Goal: Task Accomplishment & Management: Manage account settings

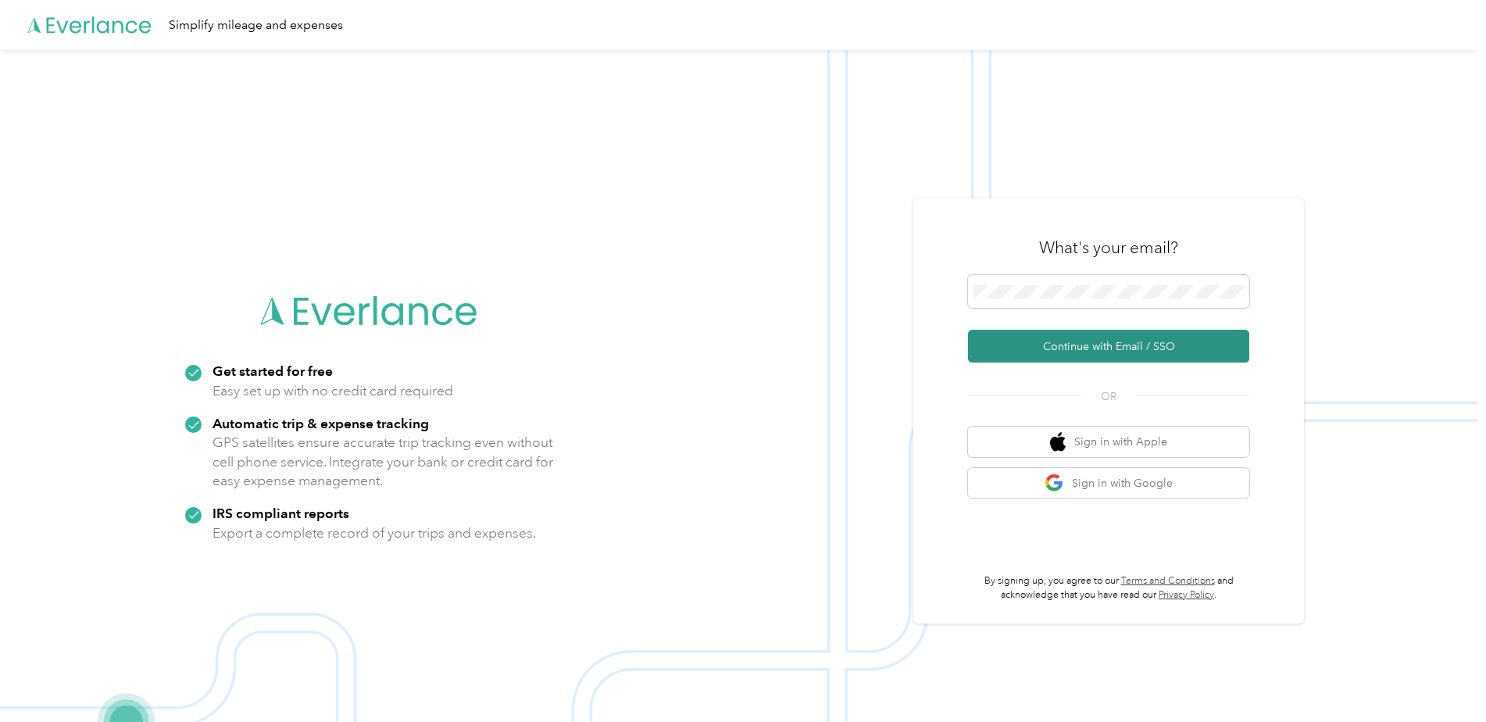
click at [1147, 353] on button "Continue with Email / SSO" at bounding box center [1108, 346] width 281 height 33
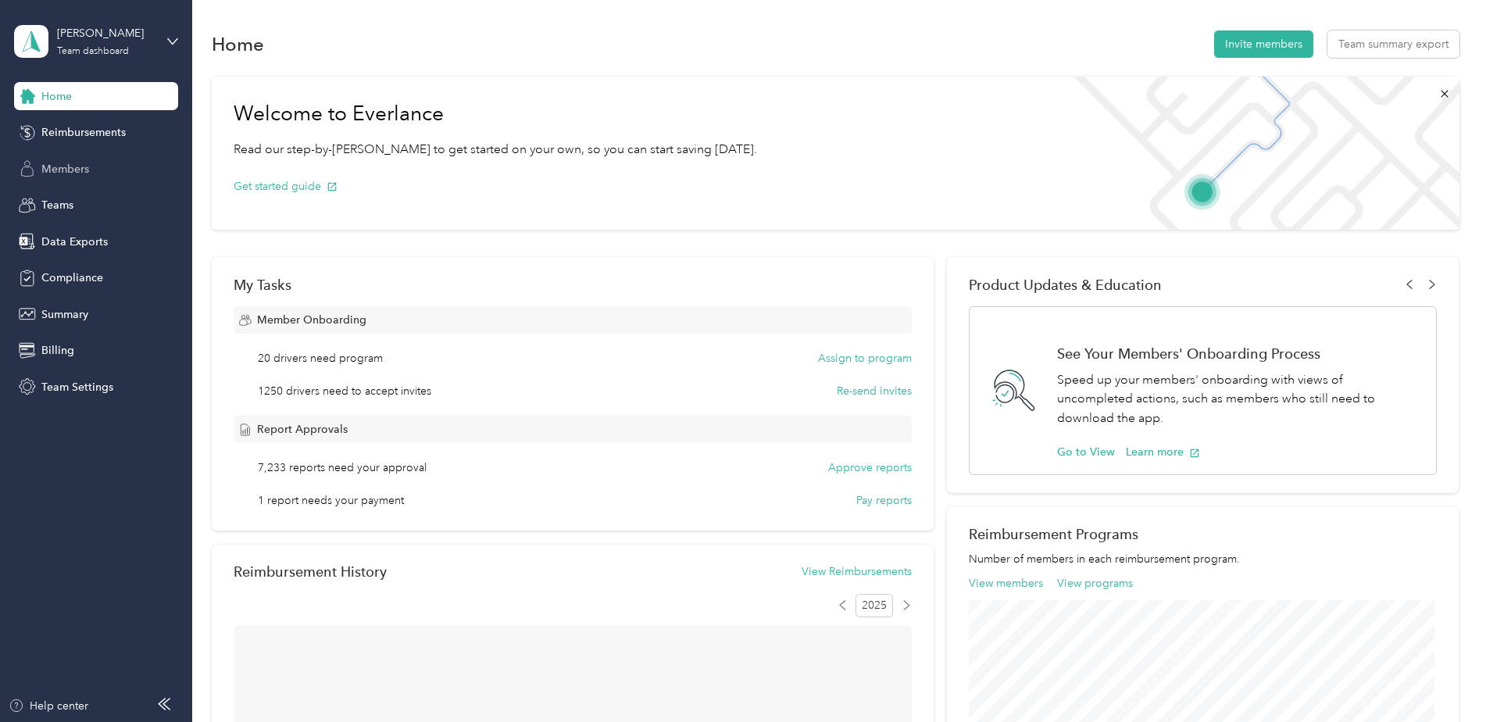
click at [63, 167] on span "Members" at bounding box center [65, 169] width 48 height 16
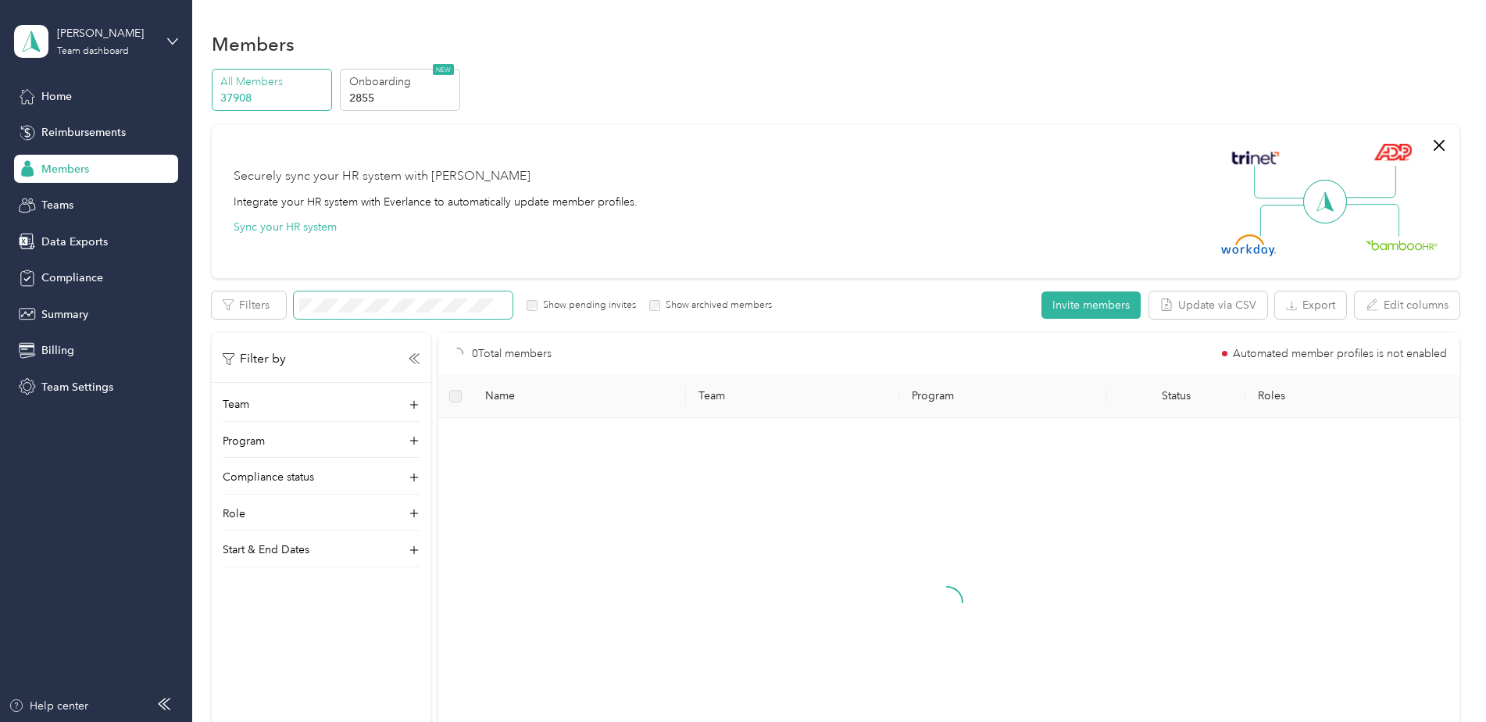
click at [353, 313] on span at bounding box center [403, 304] width 219 height 27
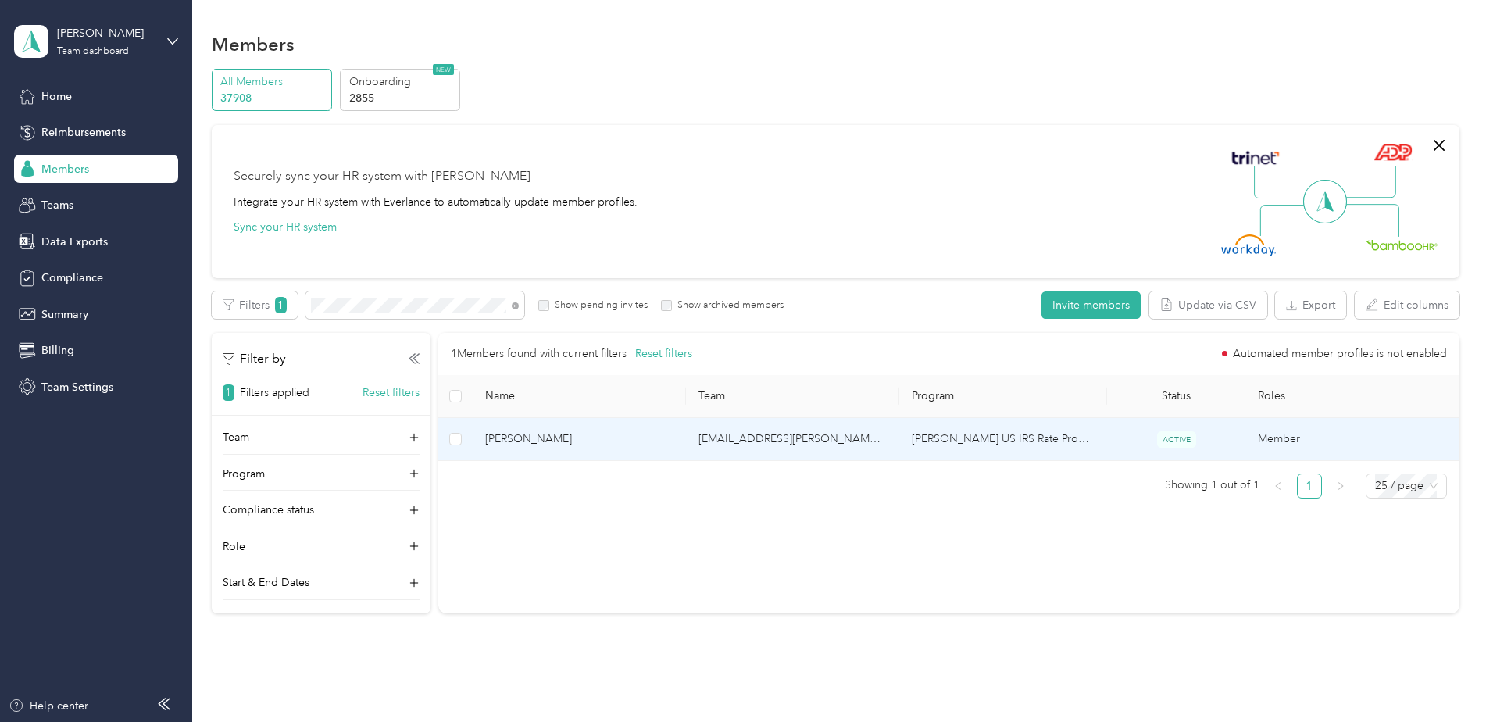
click at [946, 435] on td "[PERSON_NAME] US IRS Rate Program (Work Location in [GEOGRAPHIC_DATA])" at bounding box center [1004, 439] width 208 height 43
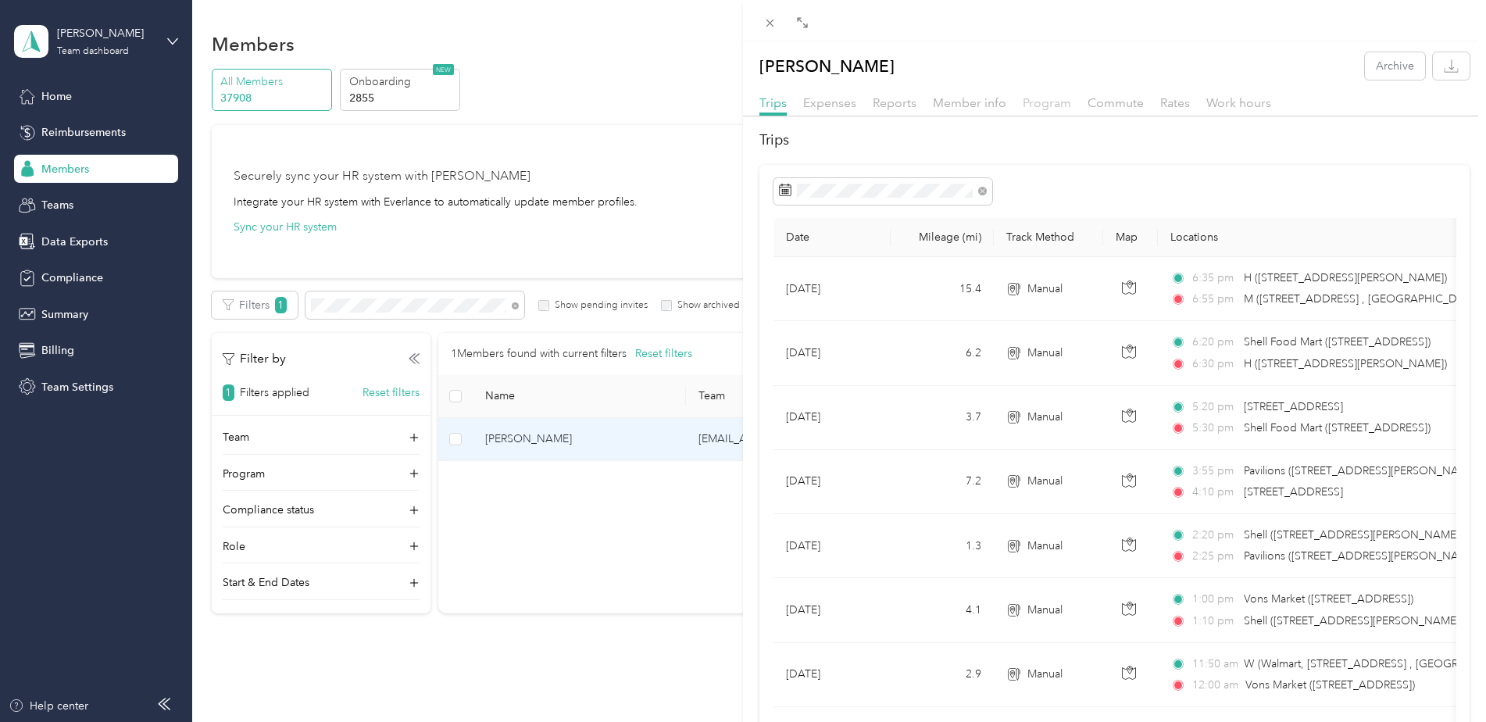
click at [1055, 102] on span "Program" at bounding box center [1047, 102] width 48 height 15
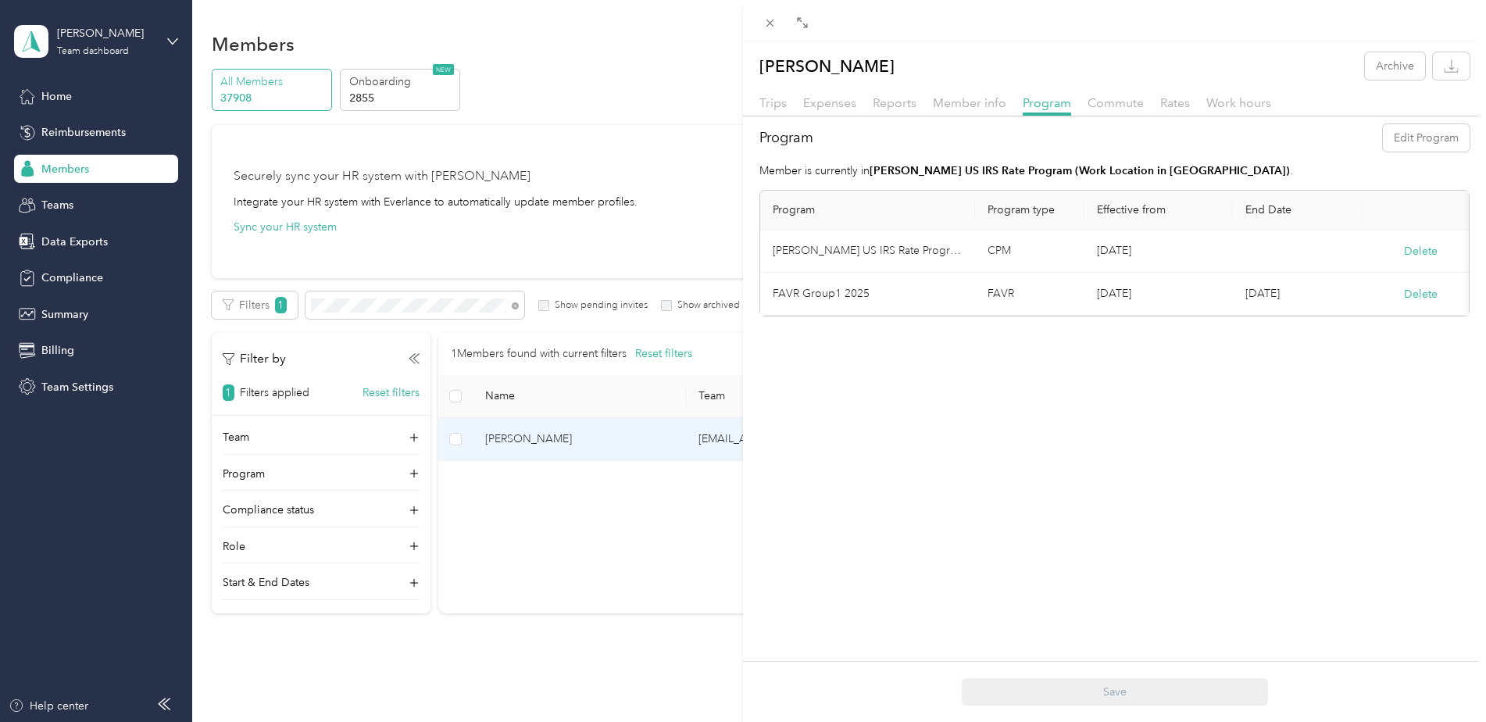
click at [907, 252] on td "[PERSON_NAME] US IRS Rate Program (Work Location in [GEOGRAPHIC_DATA])" at bounding box center [867, 251] width 215 height 43
click at [1114, 256] on td "[DATE]" at bounding box center [1159, 251] width 148 height 43
click at [797, 249] on td "[PERSON_NAME] US IRS Rate Program (Work Location in [GEOGRAPHIC_DATA])" at bounding box center [867, 251] width 215 height 43
click at [66, 384] on div "[PERSON_NAME] Archive Trips Expenses Reports Member info Program Commute Rates …" at bounding box center [743, 361] width 1486 height 722
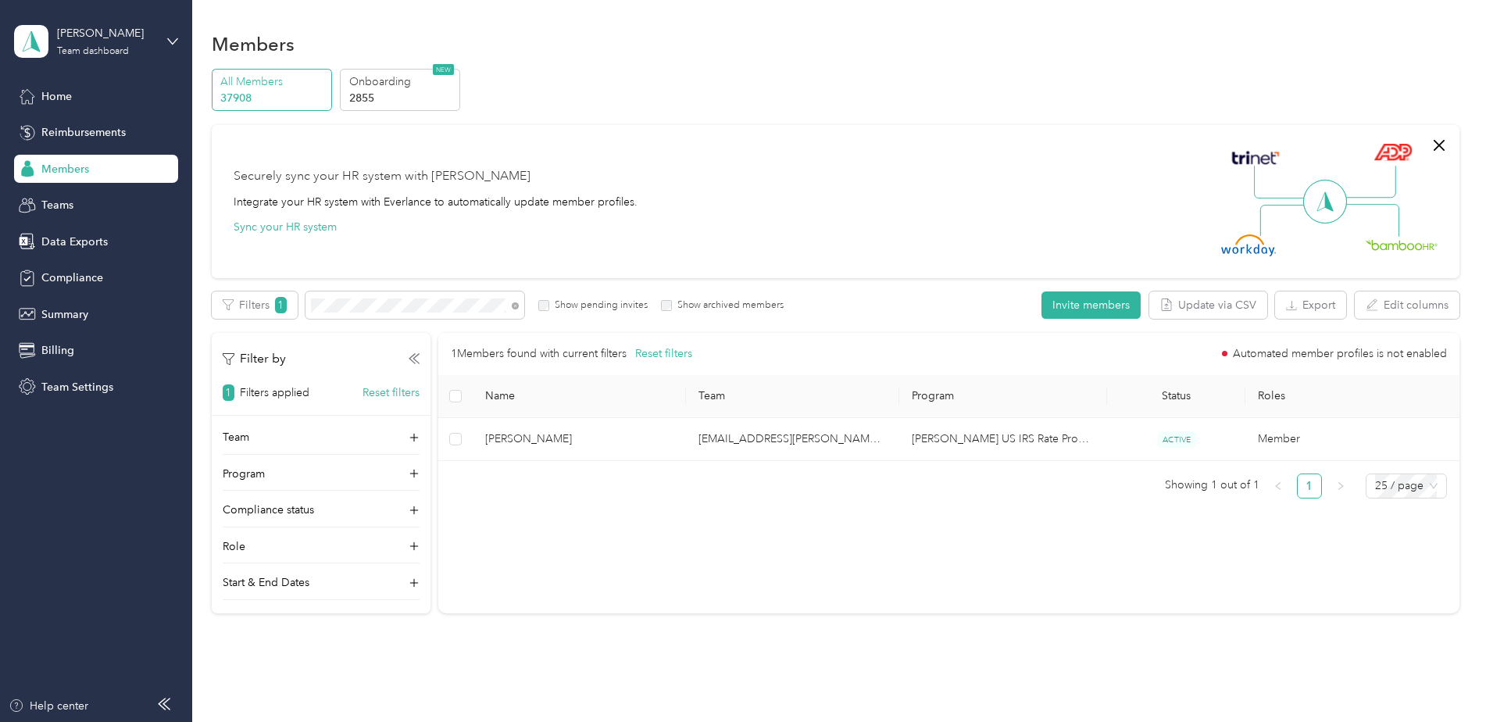
click at [66, 384] on span "Team Settings" at bounding box center [77, 387] width 72 height 16
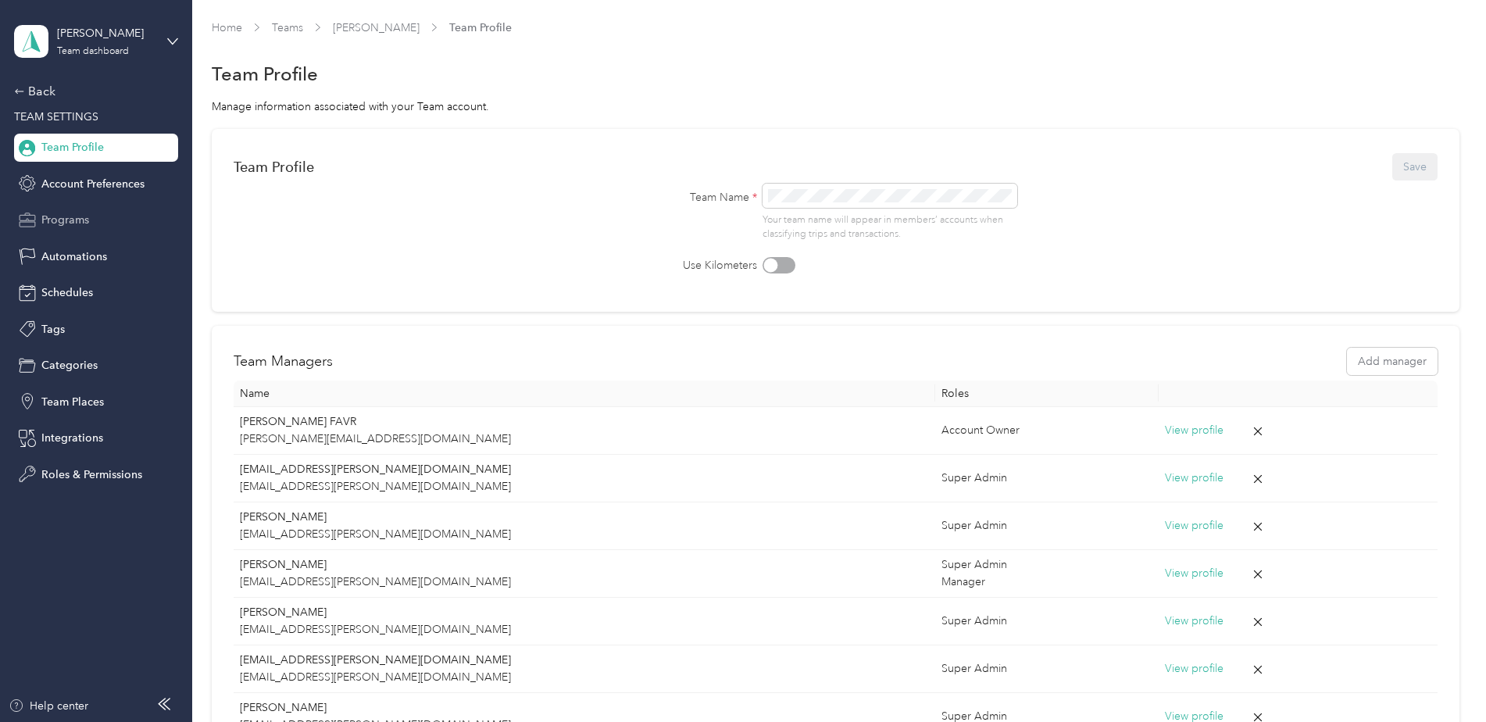
click at [62, 213] on span "Programs" at bounding box center [65, 220] width 48 height 16
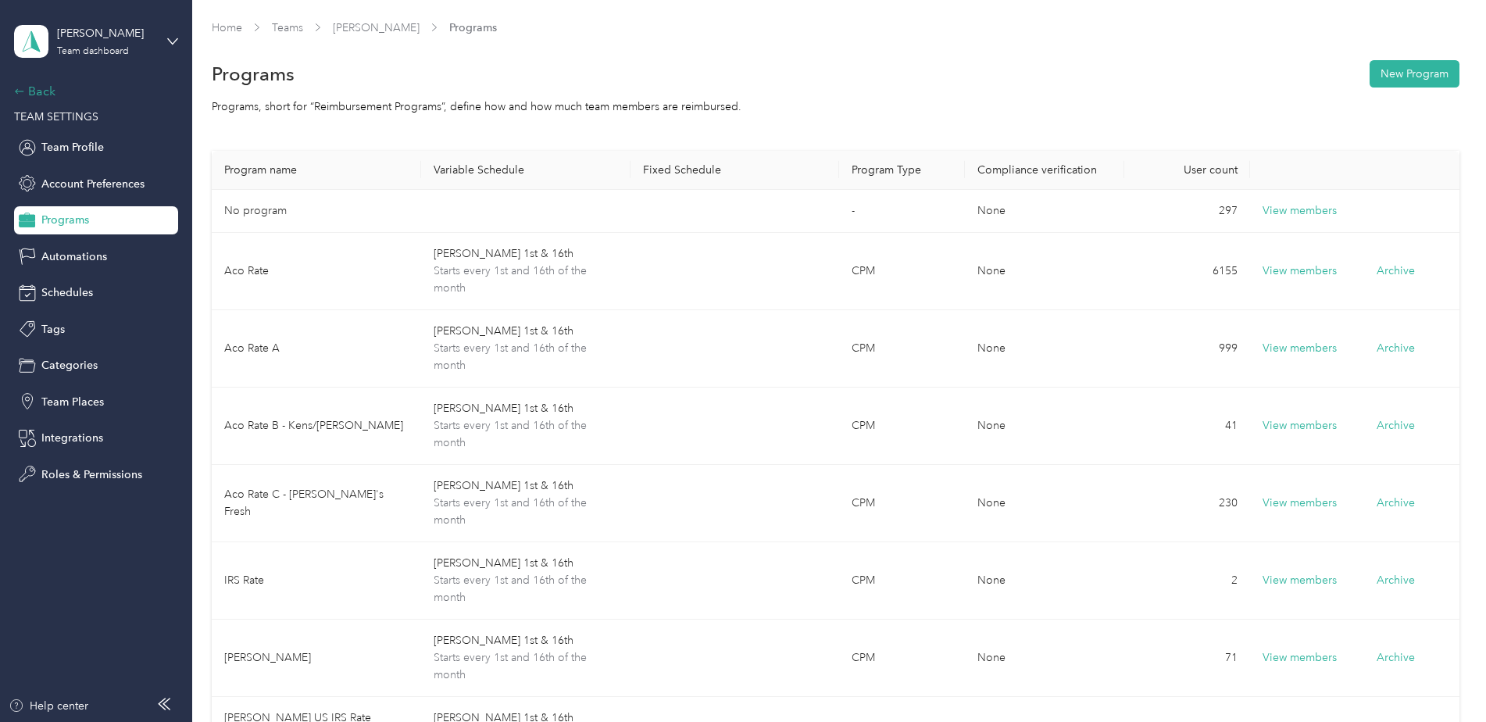
click at [34, 91] on div "Back" at bounding box center [92, 91] width 156 height 19
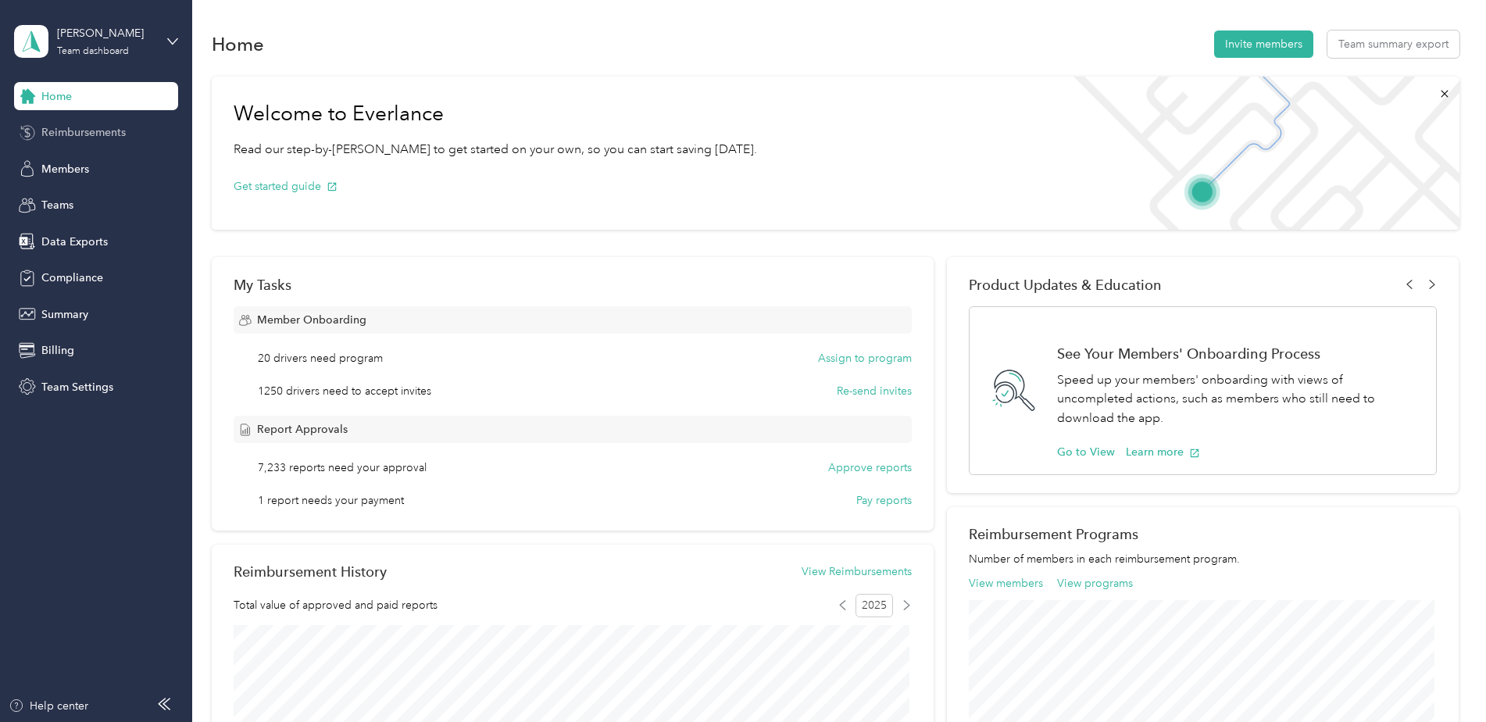
click at [80, 134] on span "Reimbursements" at bounding box center [83, 132] width 84 height 16
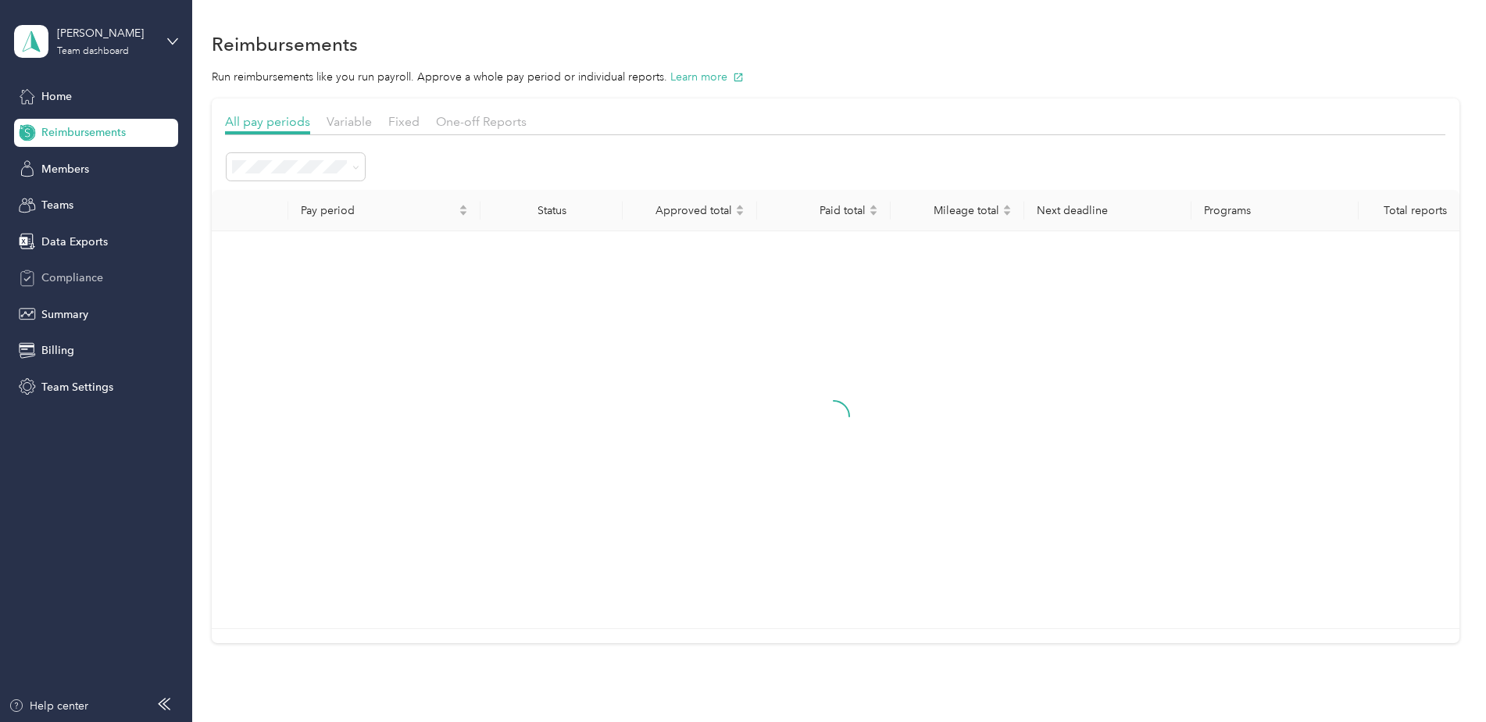
click at [68, 270] on span "Compliance" at bounding box center [72, 278] width 62 height 16
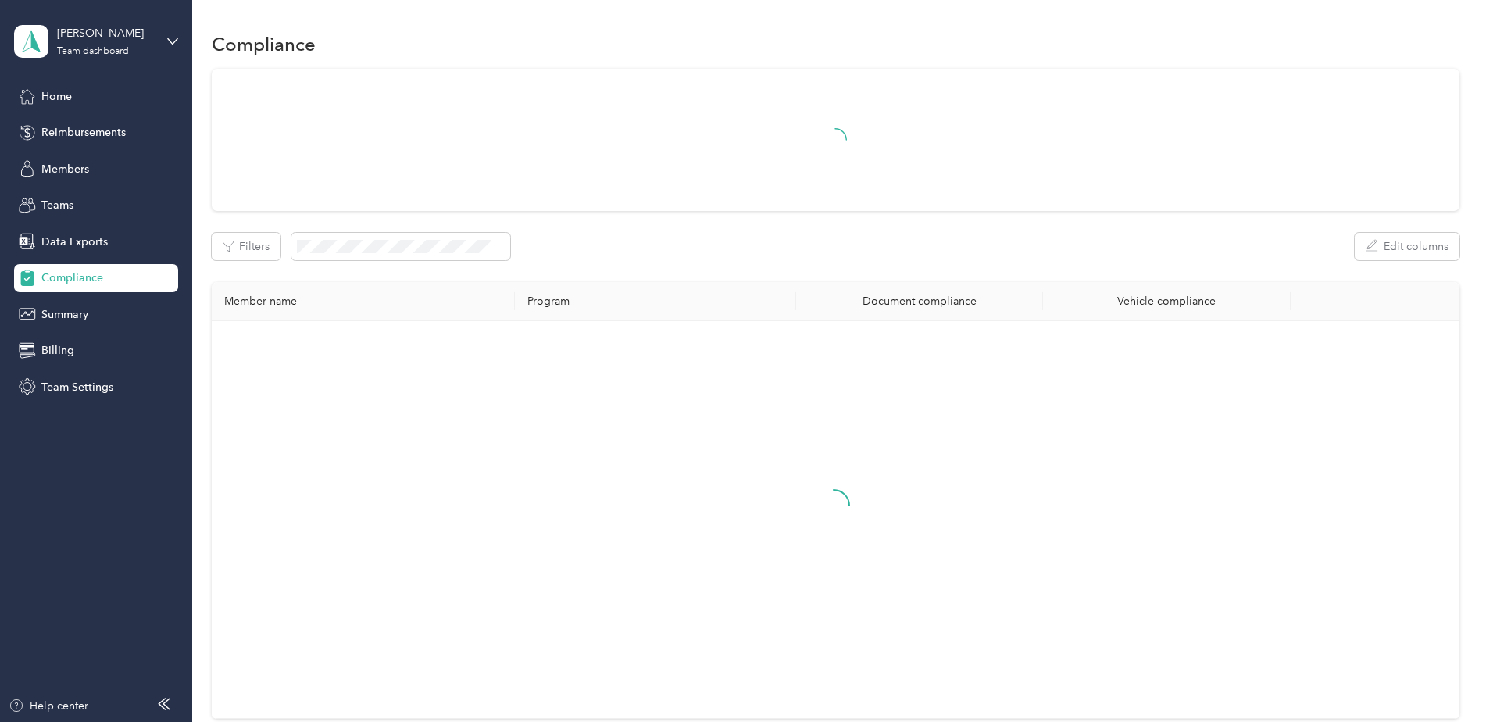
click at [395, 231] on div "Filters Edit columns Member name Program Document compliance Vehicle compliance" at bounding box center [836, 394] width 1248 height 650
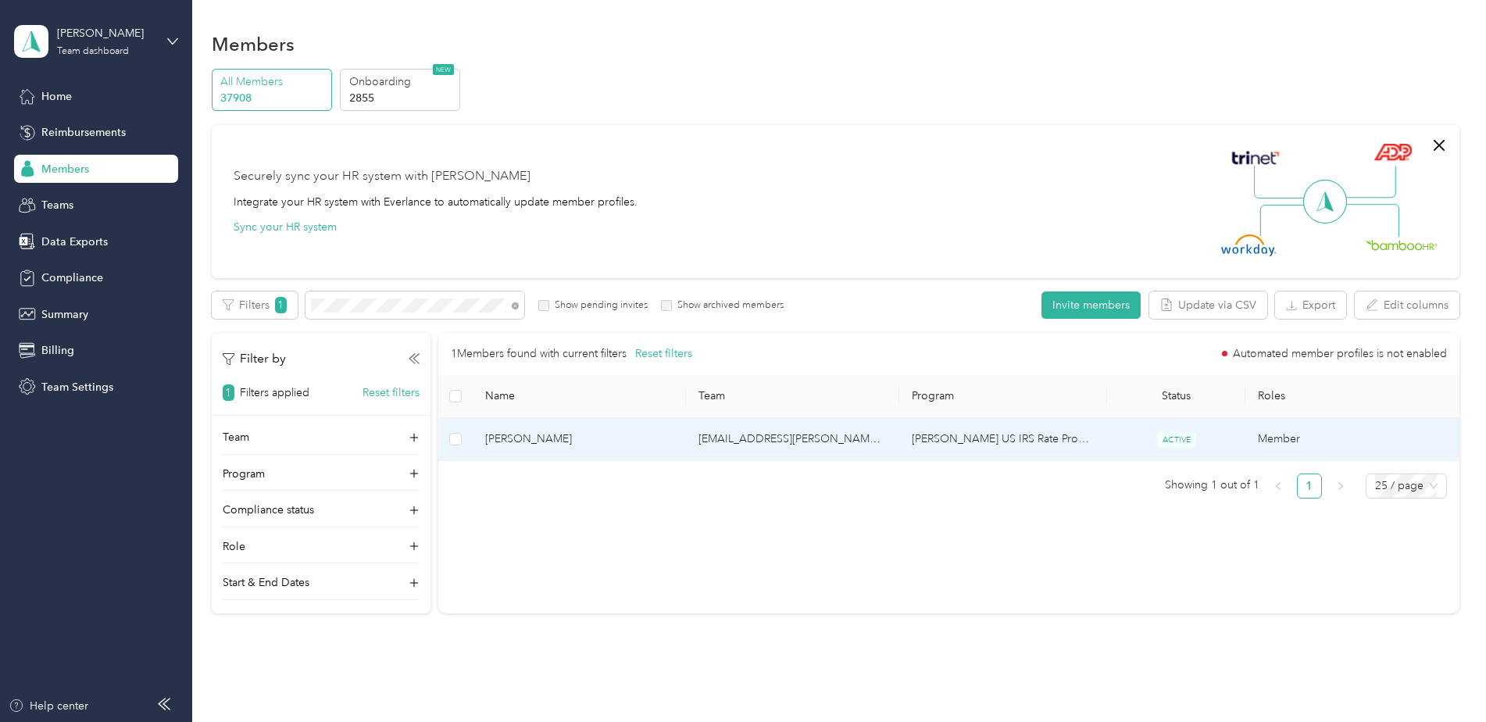
click at [626, 432] on span "[PERSON_NAME]" at bounding box center [579, 439] width 188 height 17
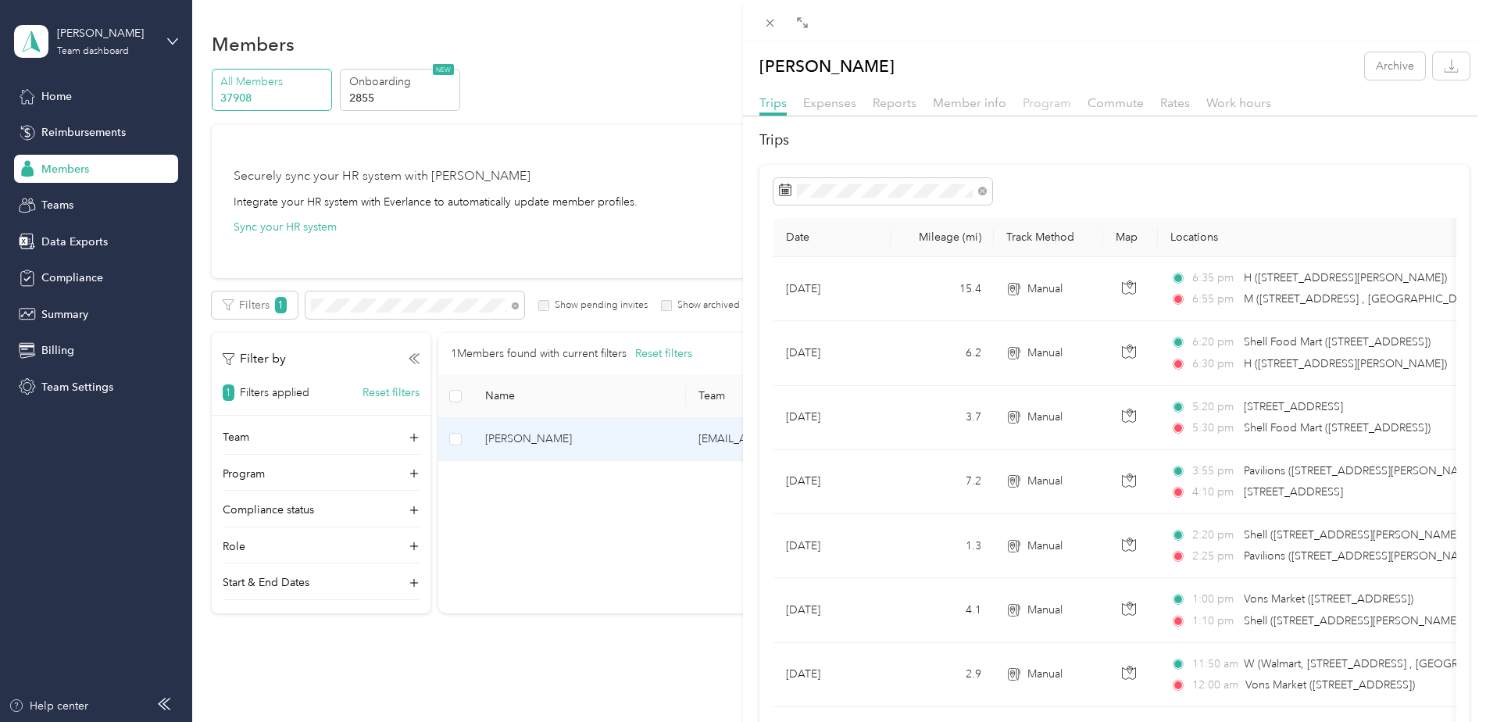
click at [1028, 106] on span "Program" at bounding box center [1047, 102] width 48 height 15
